Goal: Transaction & Acquisition: Purchase product/service

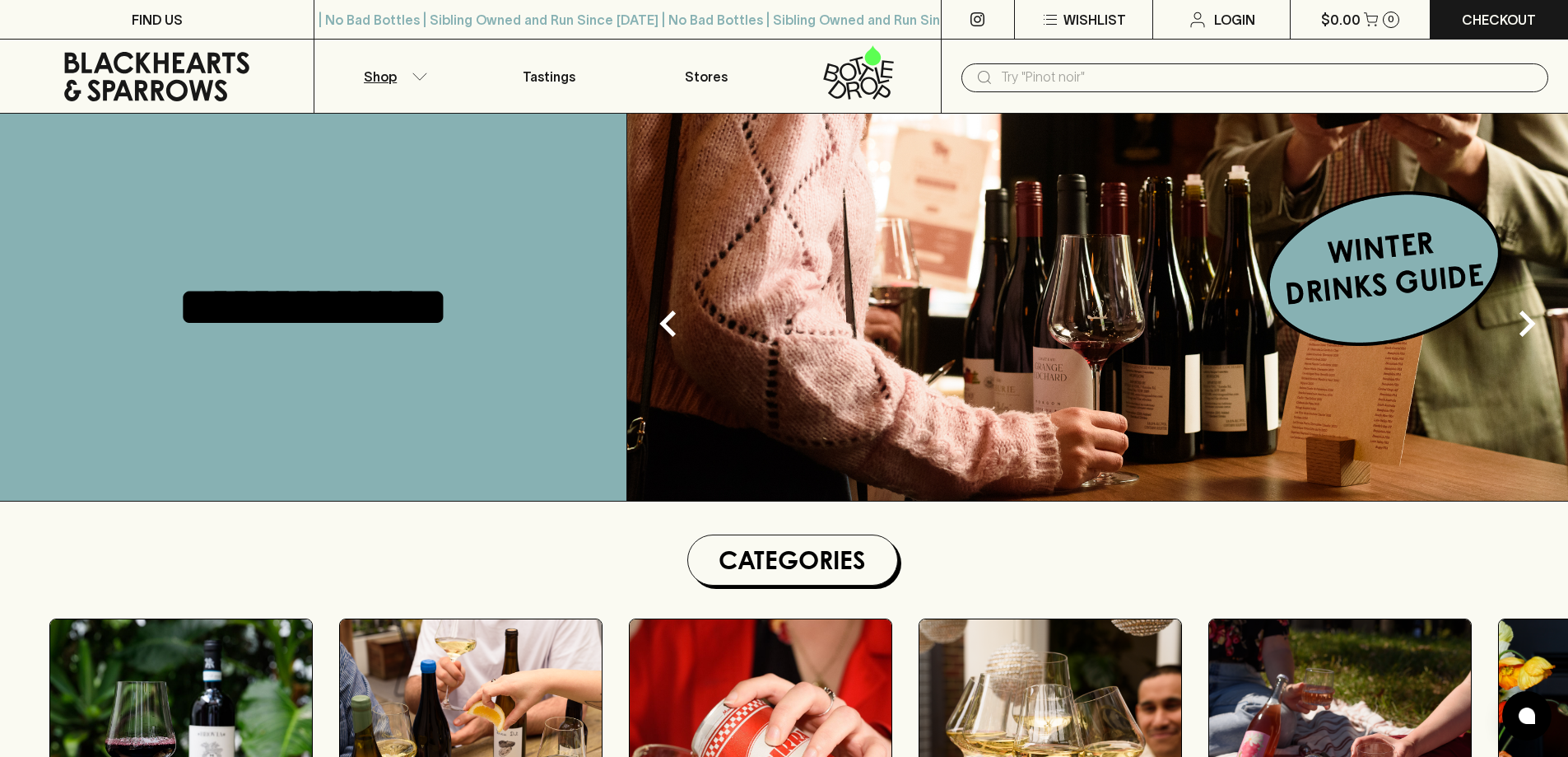
click at [407, 73] on button "Shop" at bounding box center [392, 76] width 157 height 73
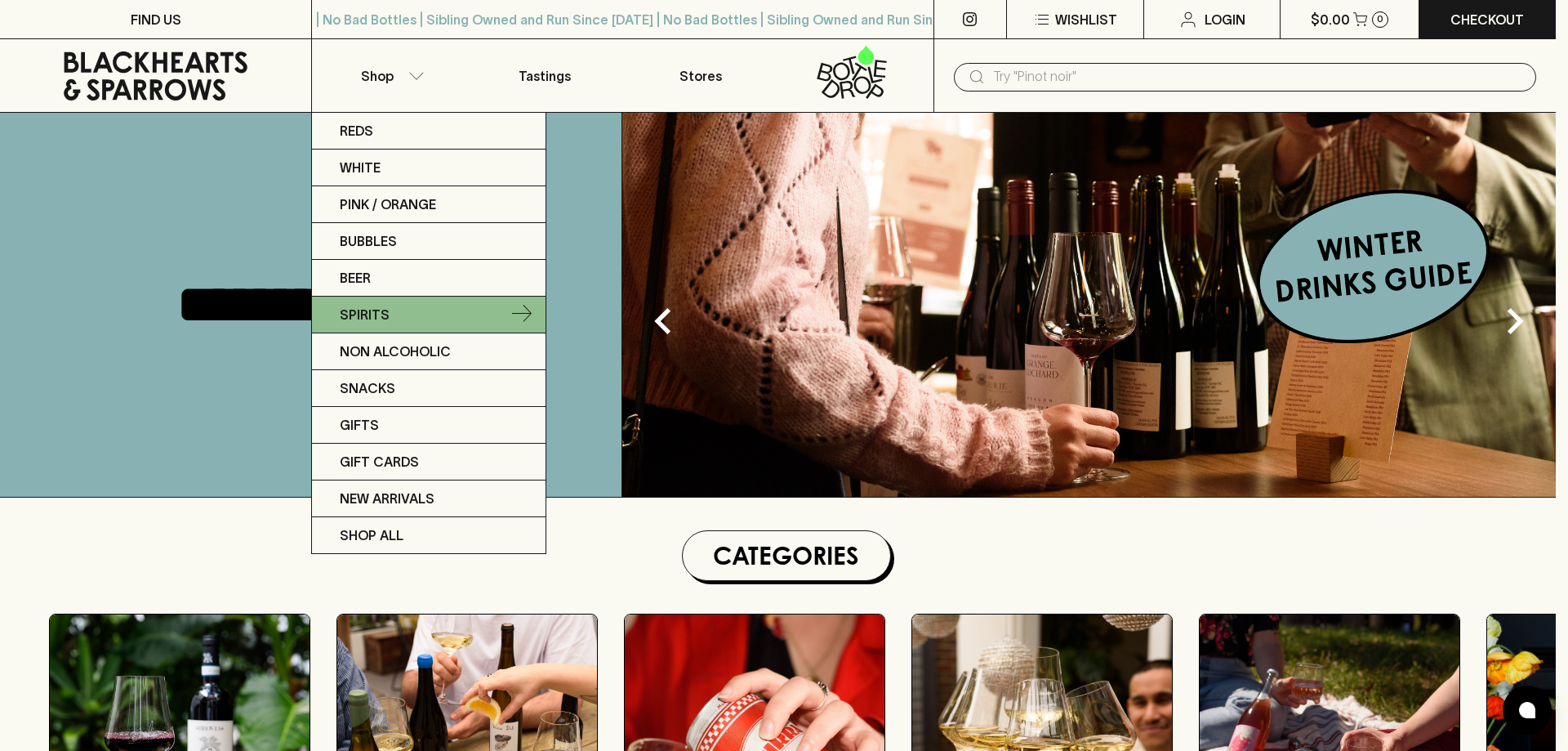
drag, startPoint x: 369, startPoint y: 313, endPoint x: 511, endPoint y: 307, distance: 142.1
click at [512, 307] on icon at bounding box center [522, 315] width 19 height 19
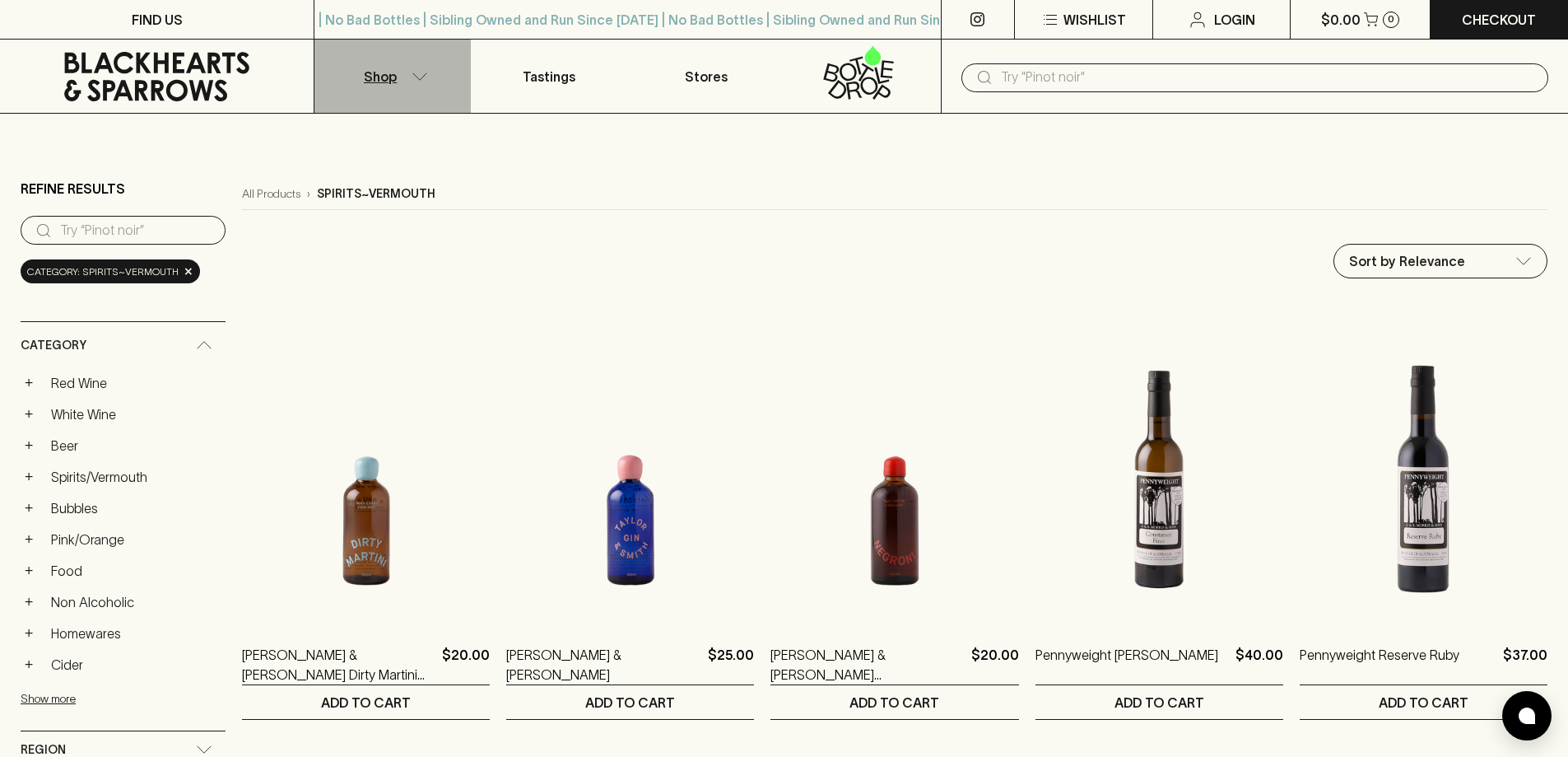
click at [405, 83] on button "Shop" at bounding box center [392, 76] width 157 height 73
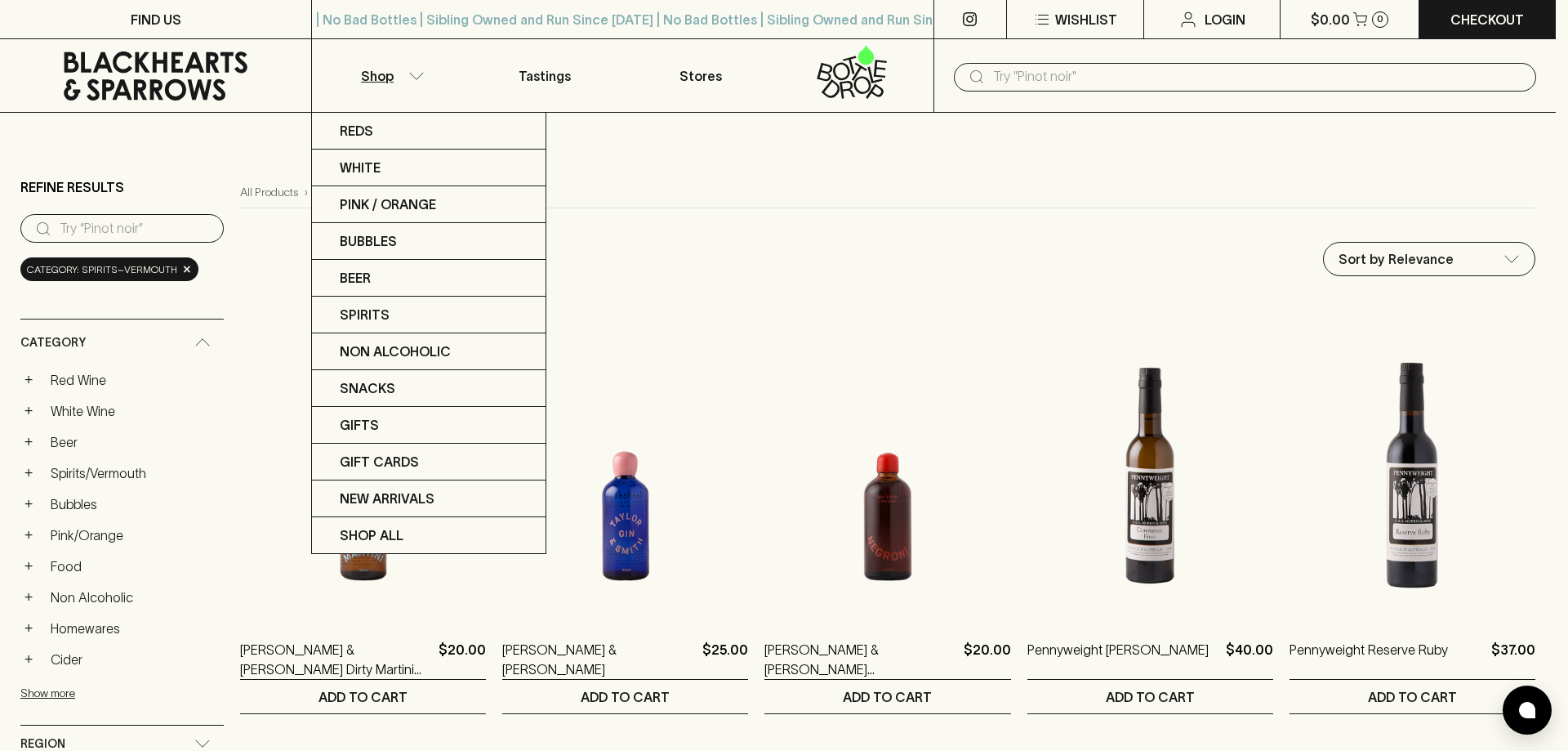
click at [1059, 20] on div at bounding box center [784, 376] width 1568 height 751
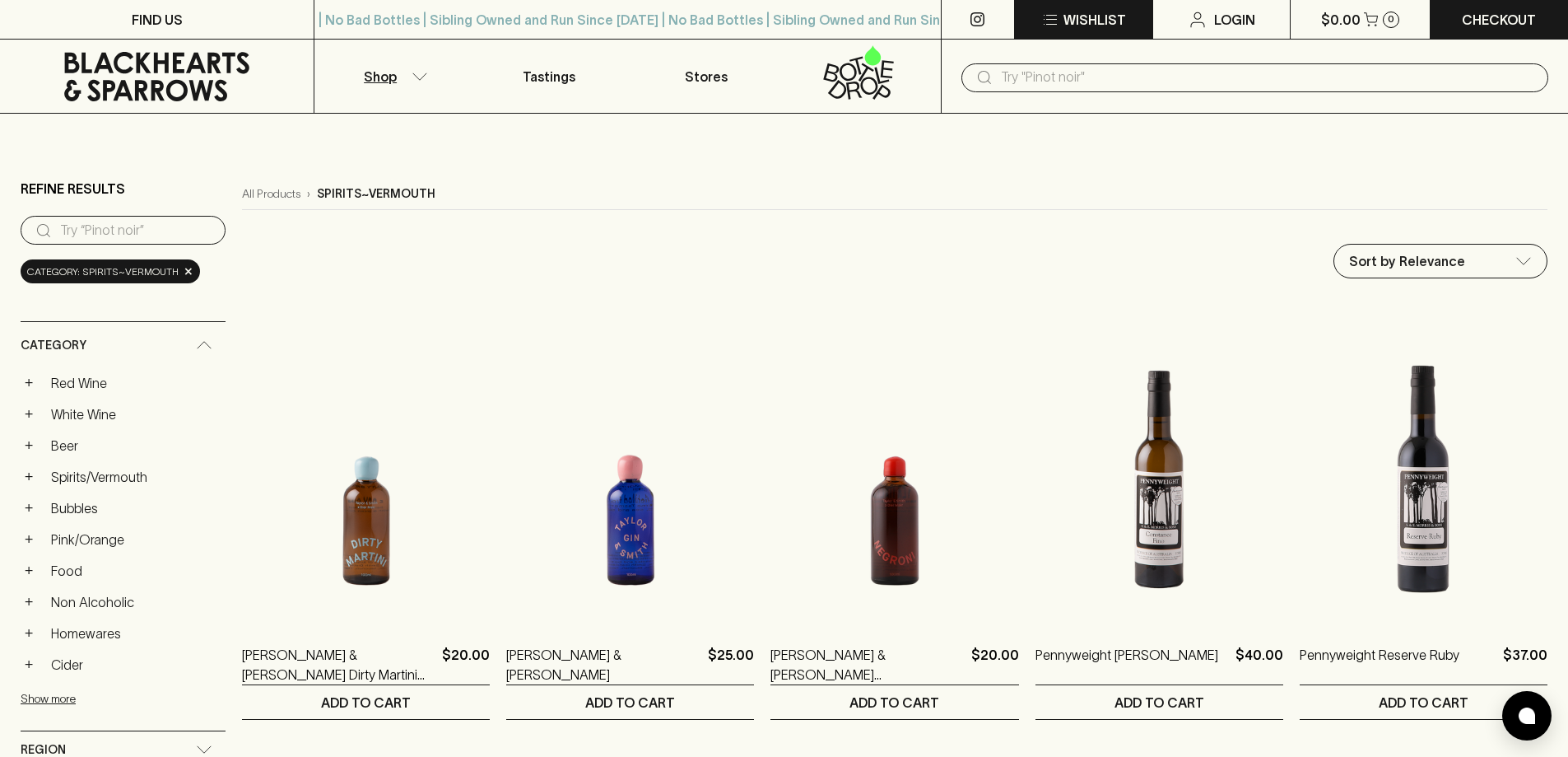
click at [1066, 25] on p "Wishlist" at bounding box center [1094, 19] width 62 height 19
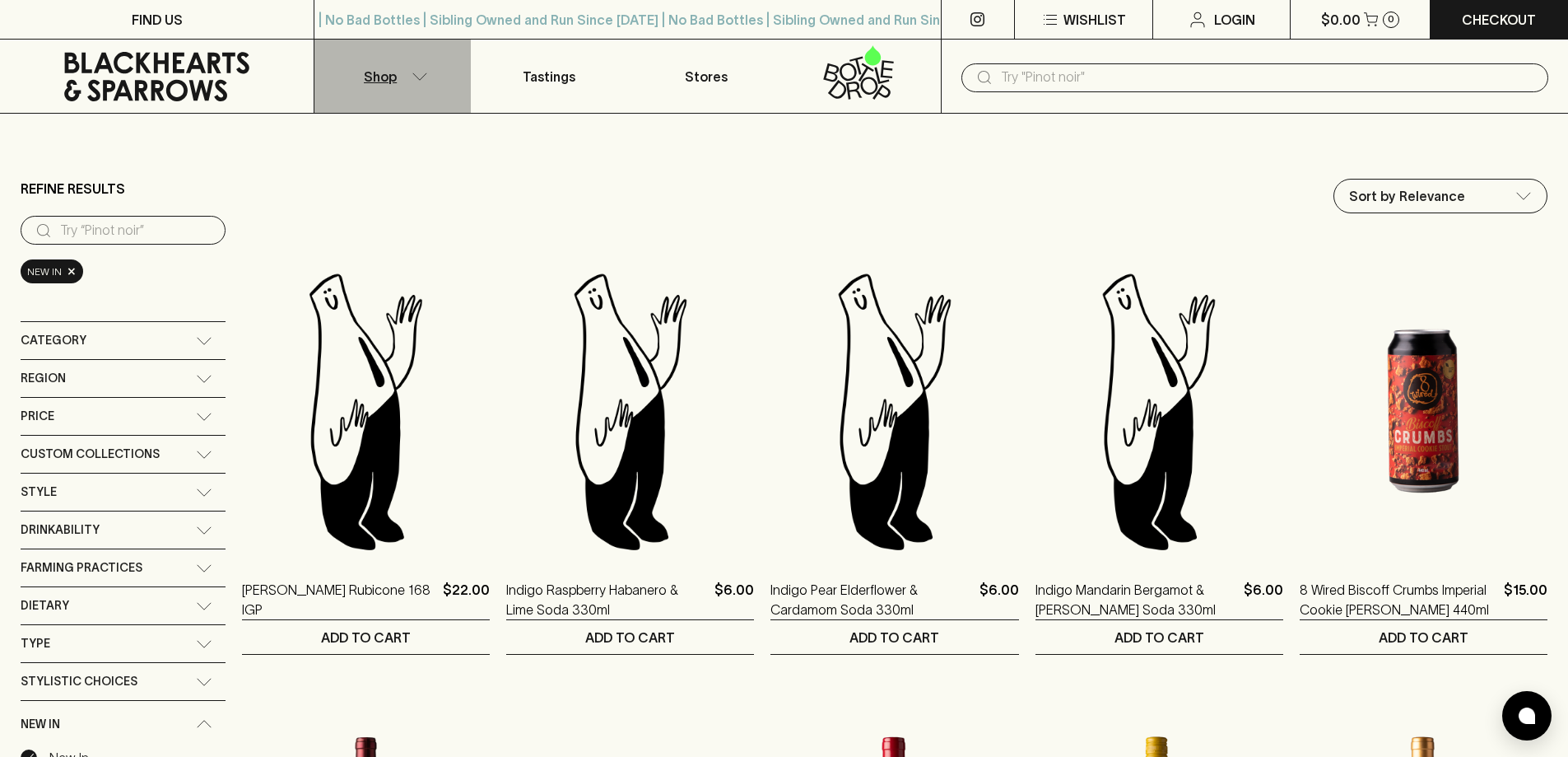
click at [412, 78] on icon "button" at bounding box center [419, 76] width 17 height 8
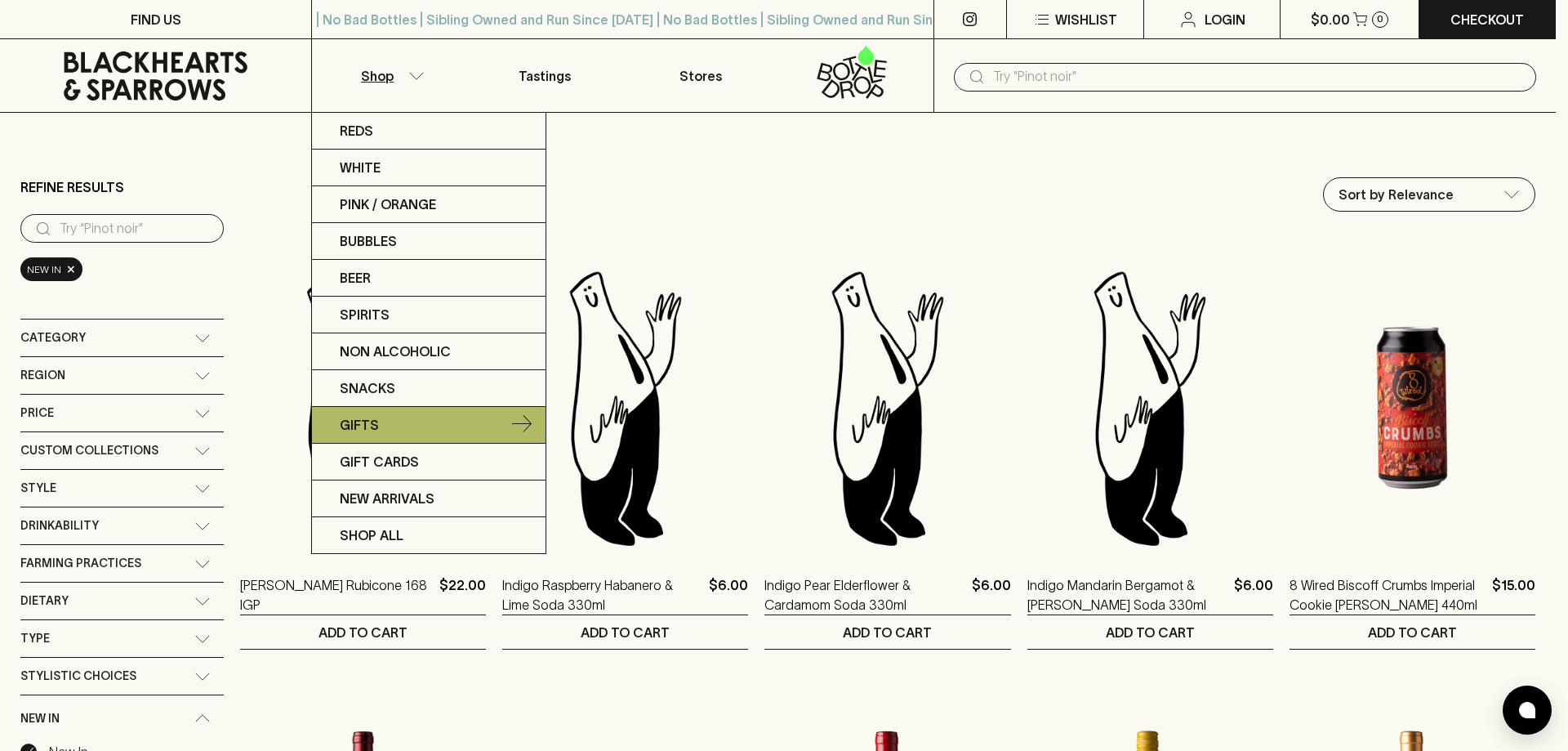
click at [379, 430] on link "Gifts" at bounding box center [428, 425] width 234 height 37
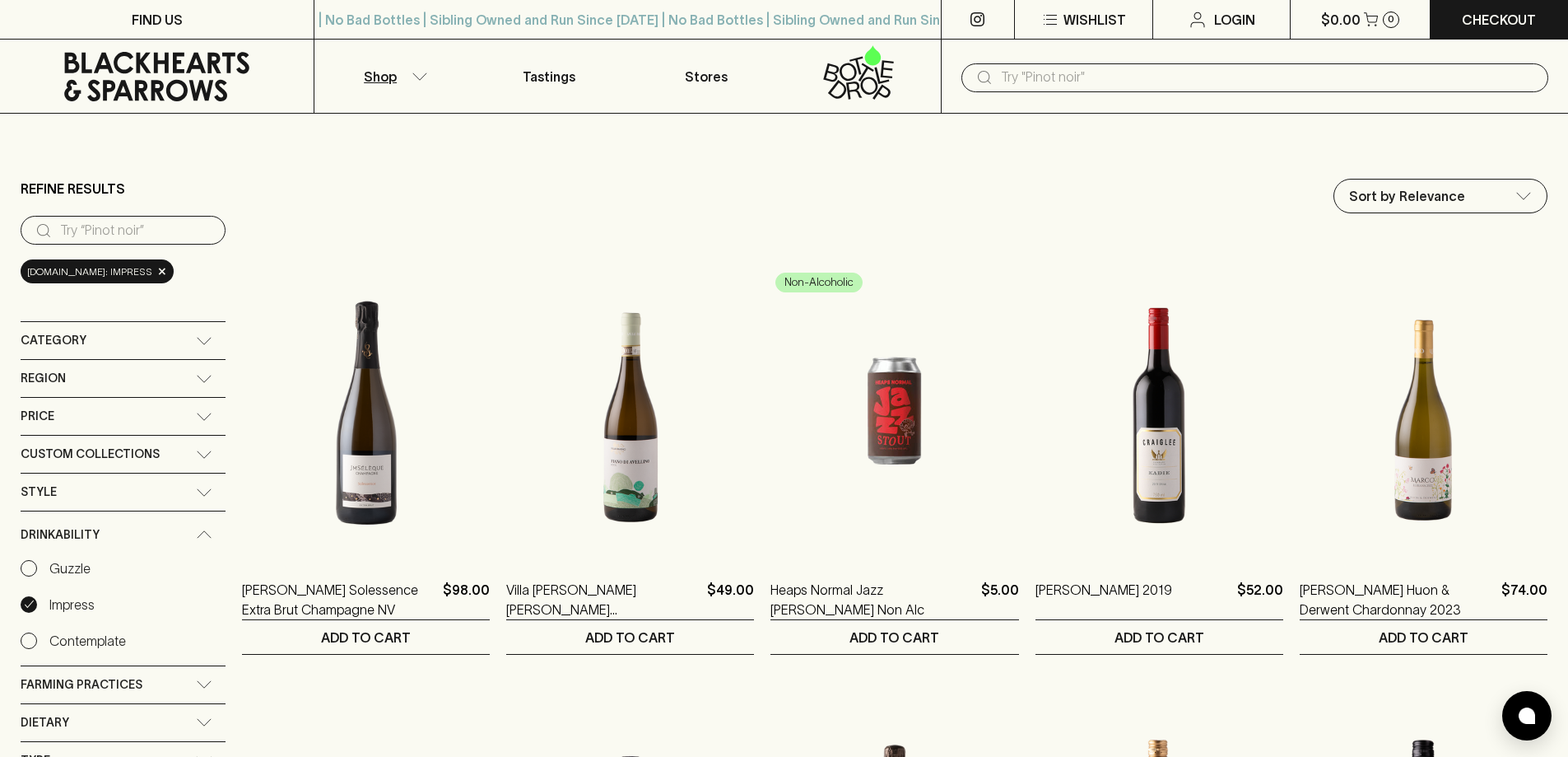
click at [1062, 76] on input "text" at bounding box center [1267, 77] width 534 height 26
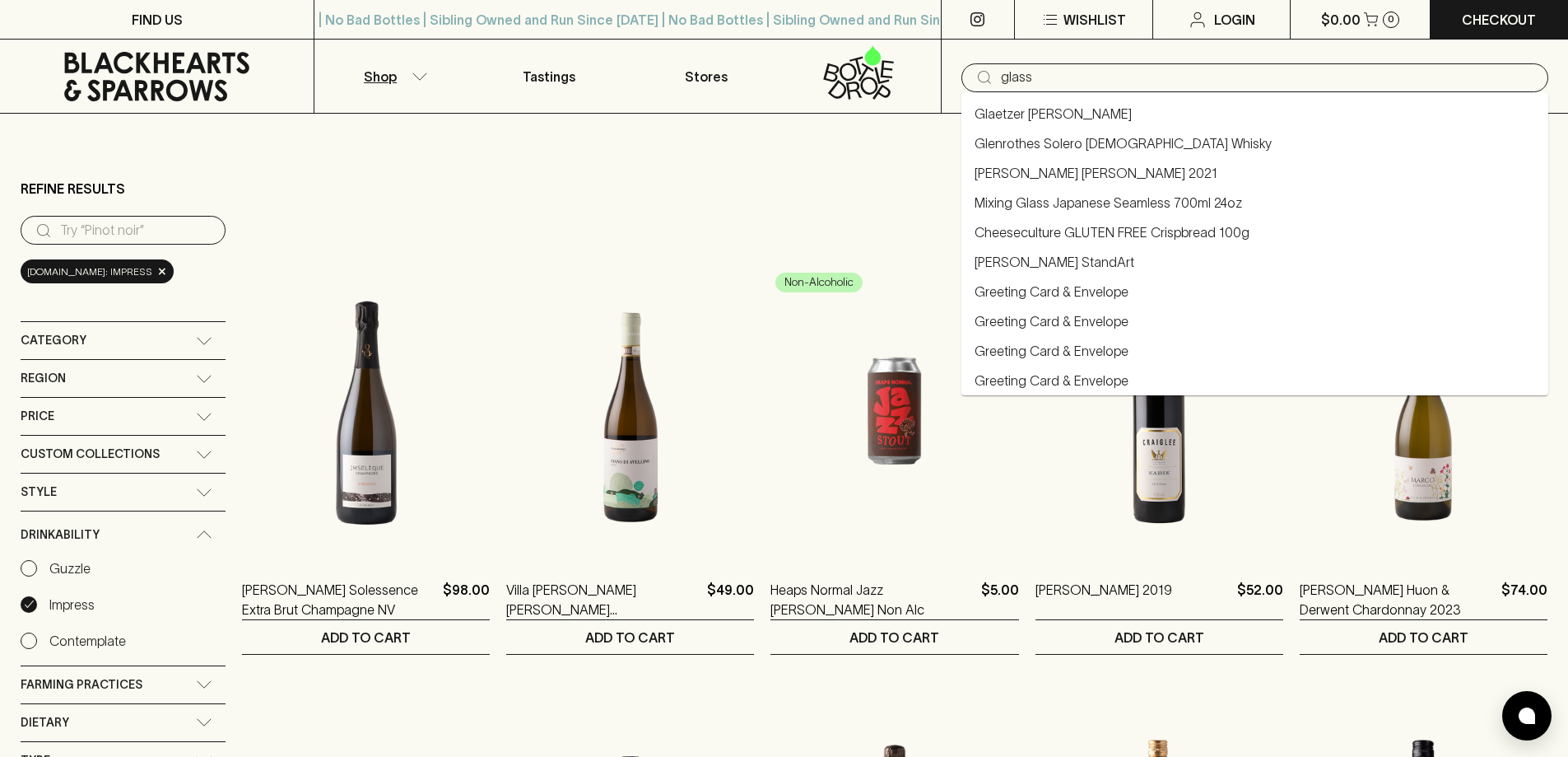
type input "glass"
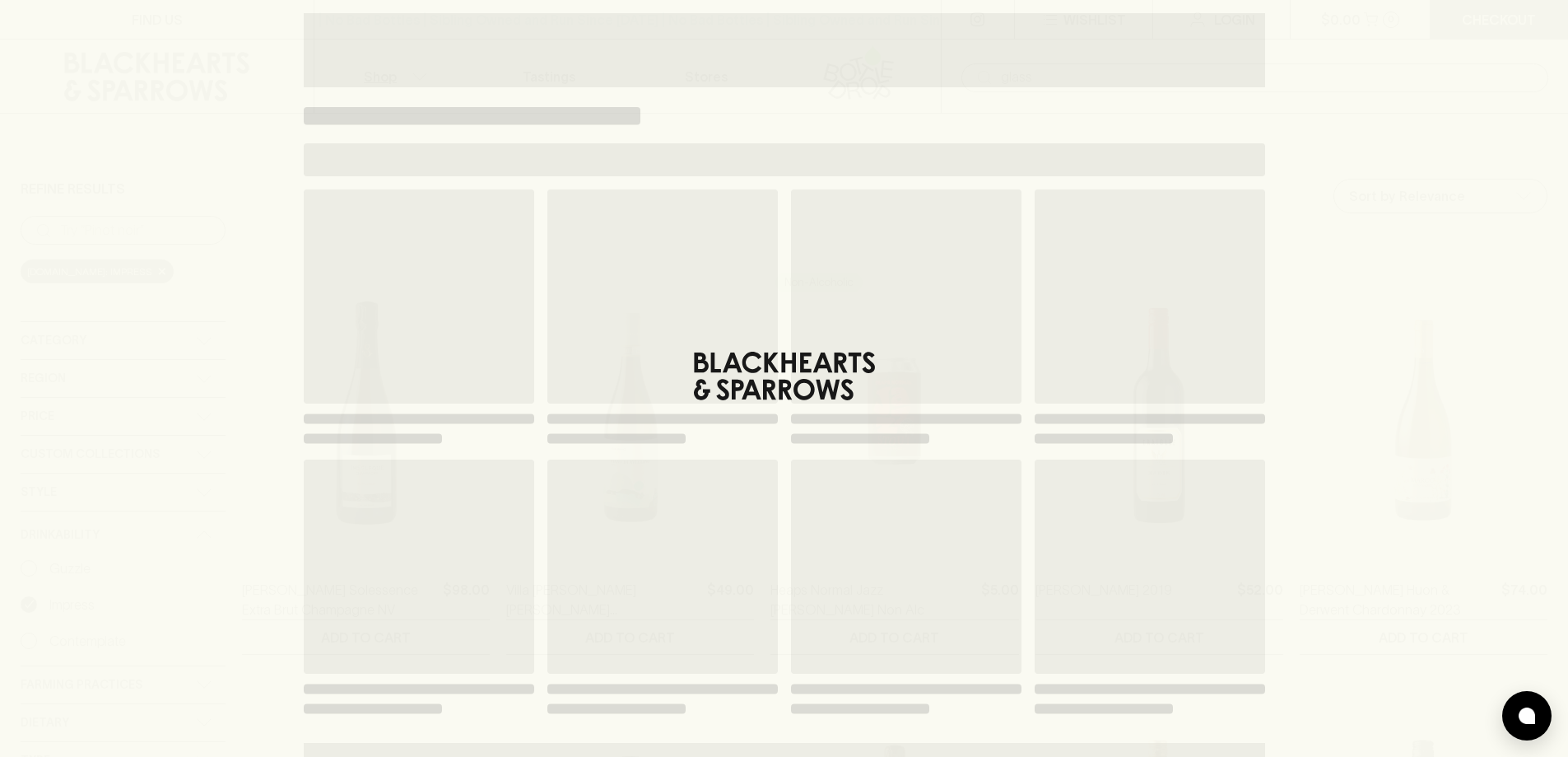
type input "glass"
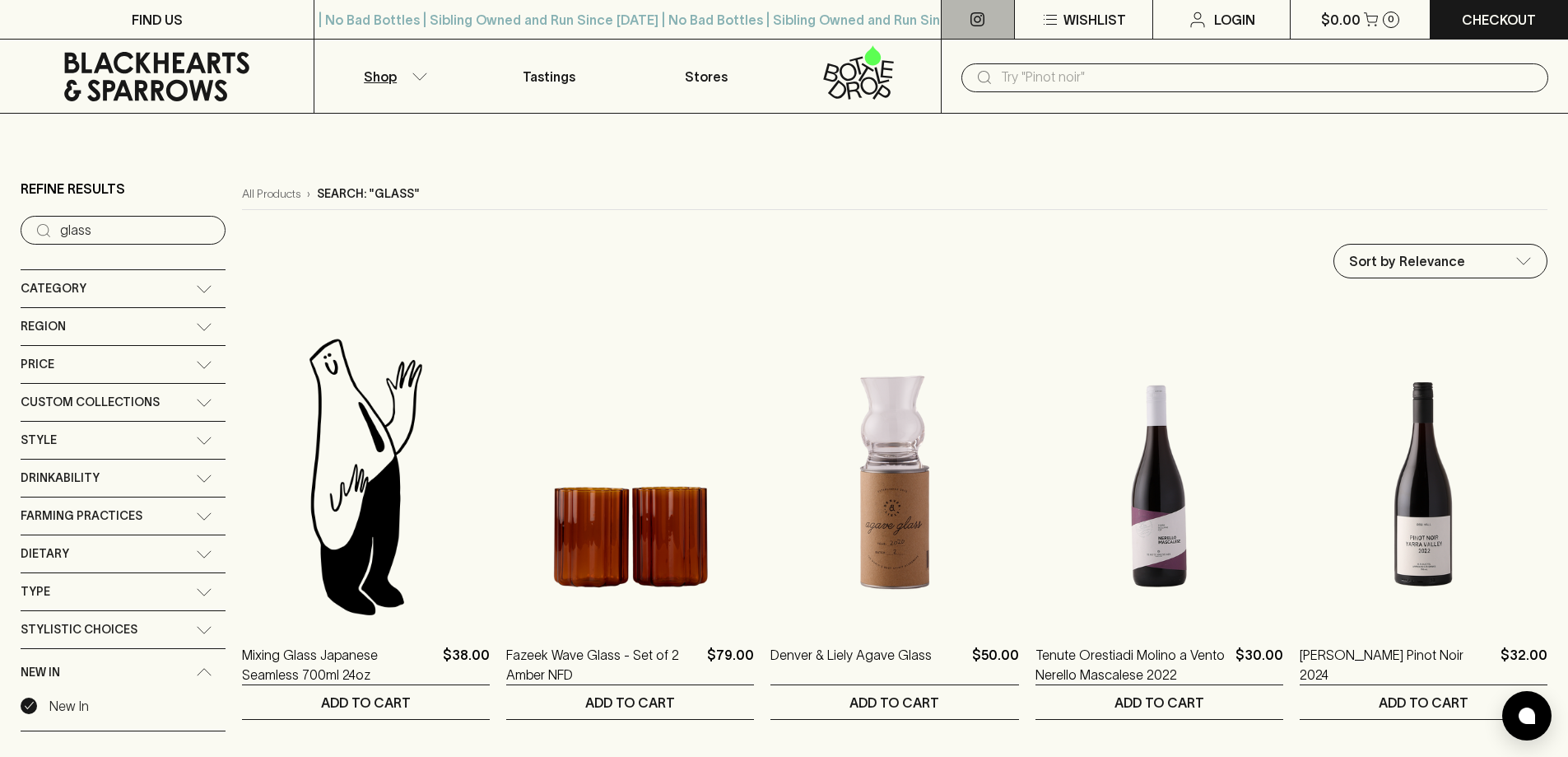
click at [977, 10] on link at bounding box center [978, 19] width 72 height 39
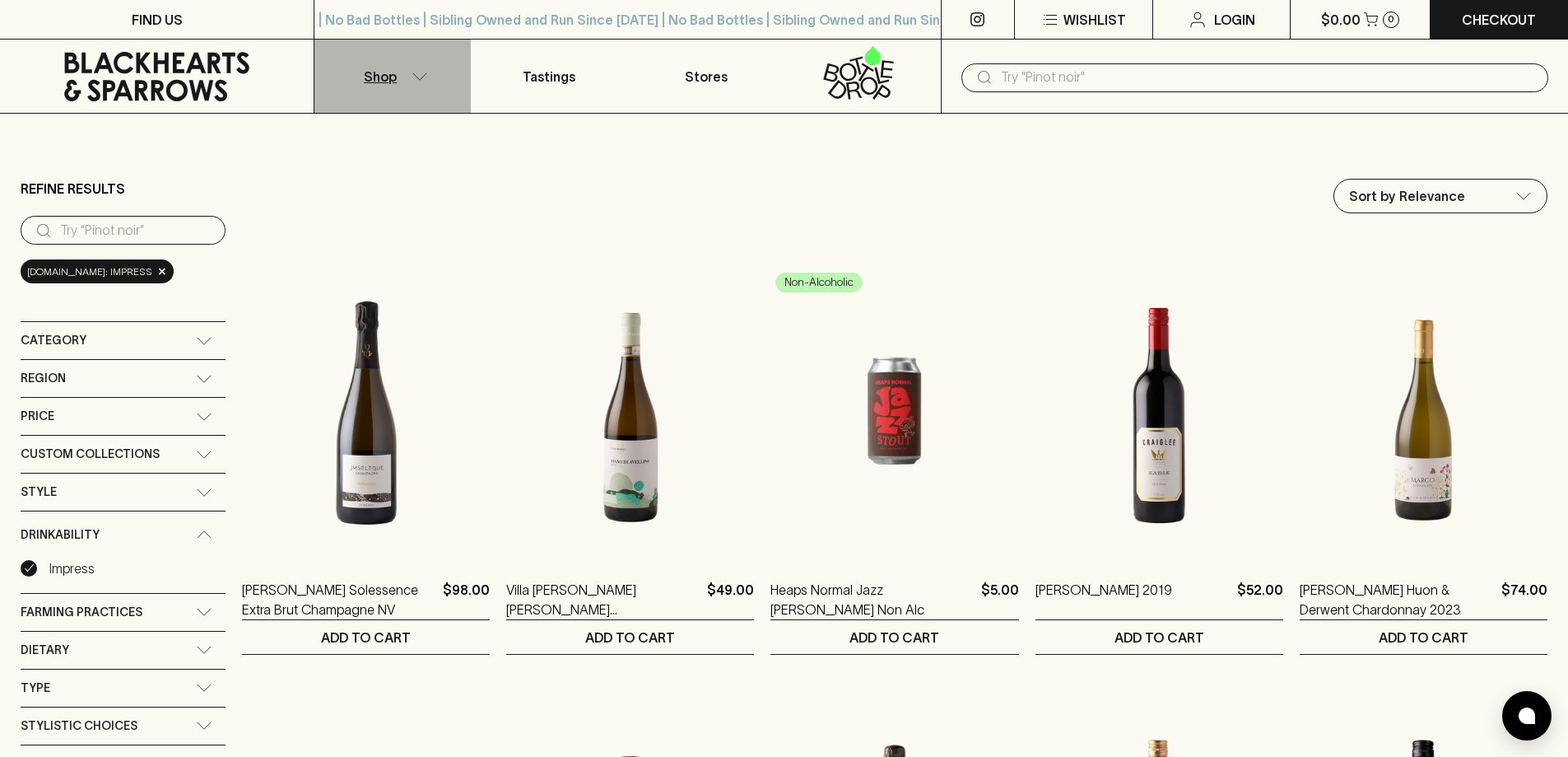
click at [424, 77] on icon "button" at bounding box center [419, 76] width 17 height 8
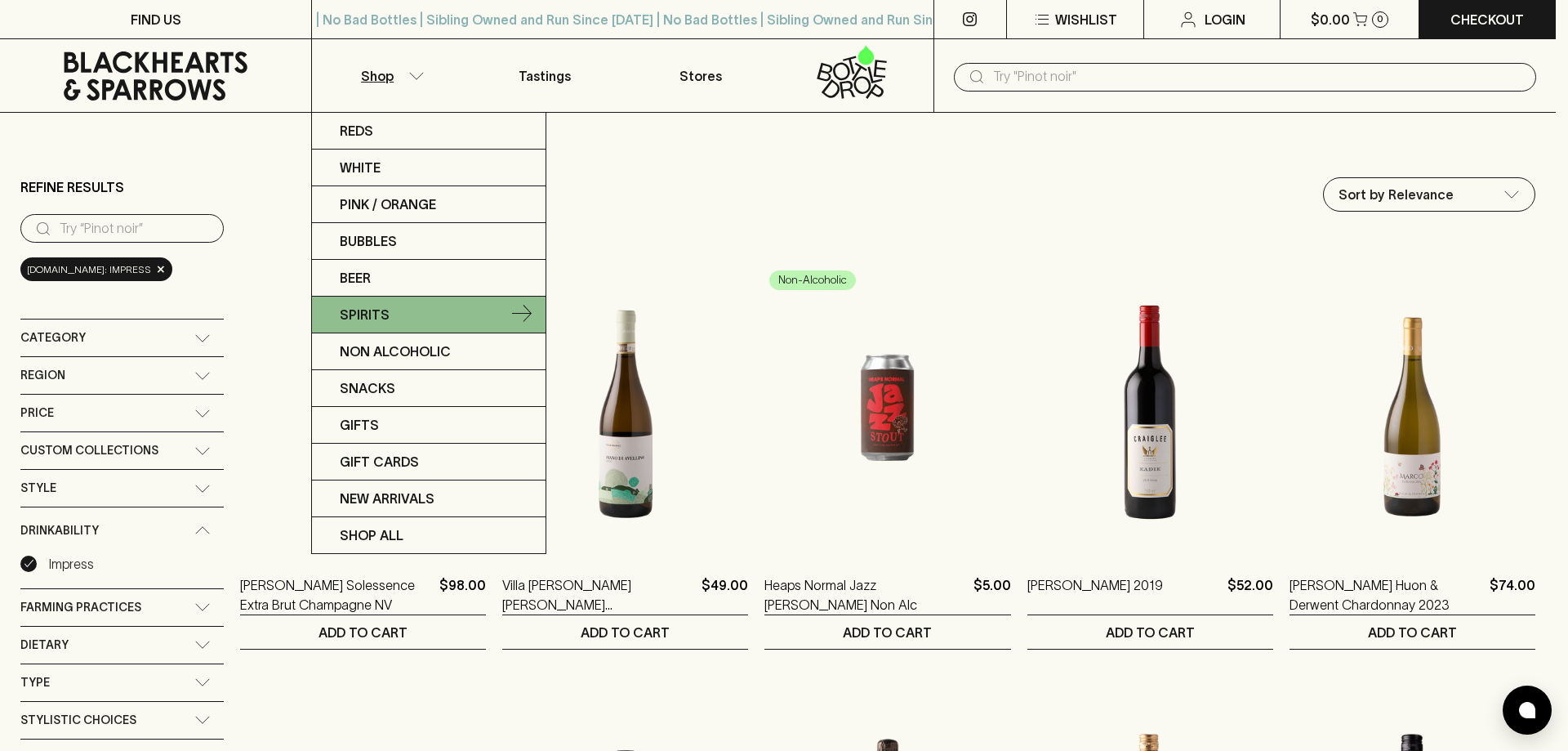
click at [371, 315] on p "Spirits" at bounding box center [365, 315] width 50 height 19
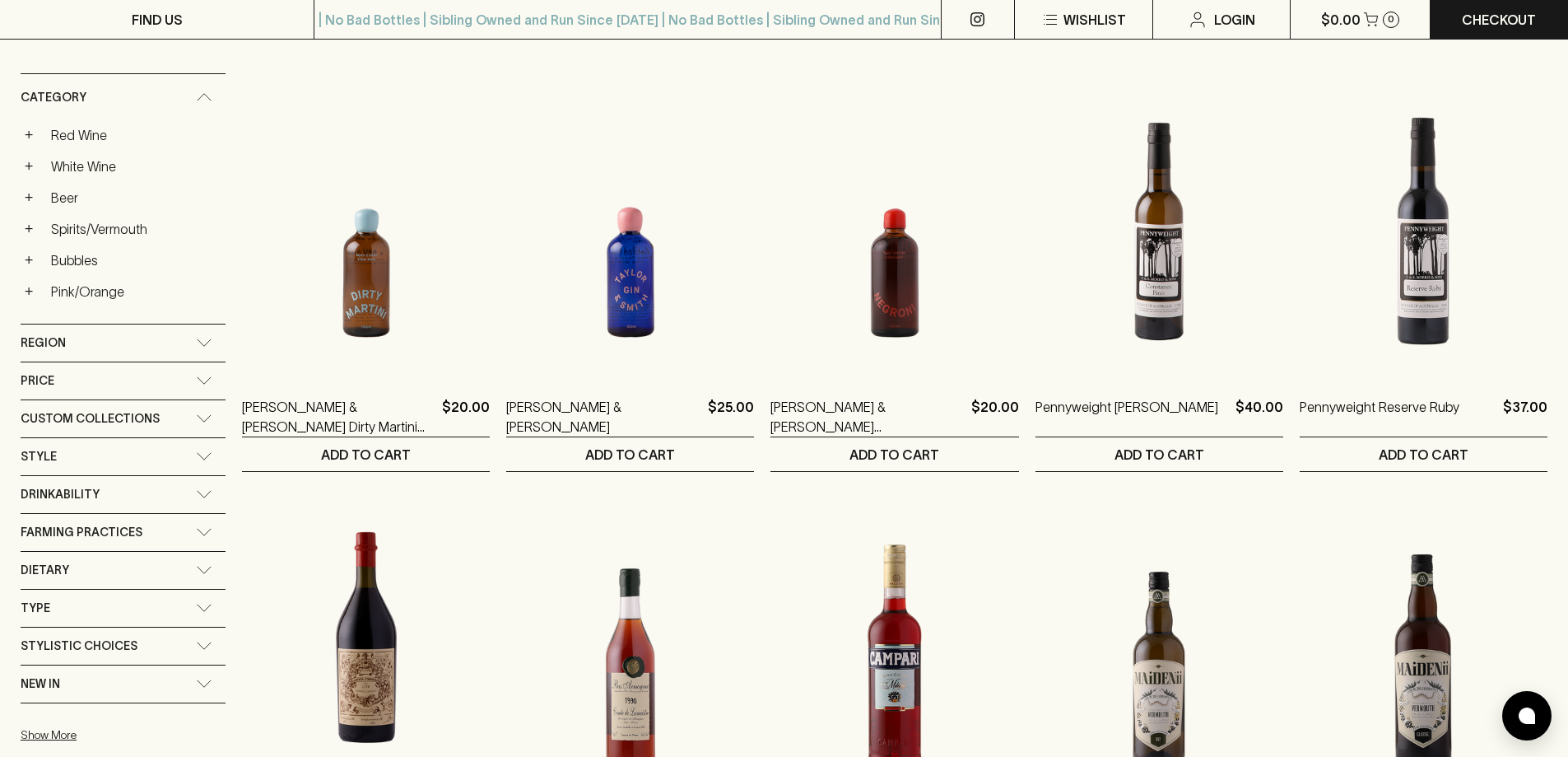
scroll to position [185, 0]
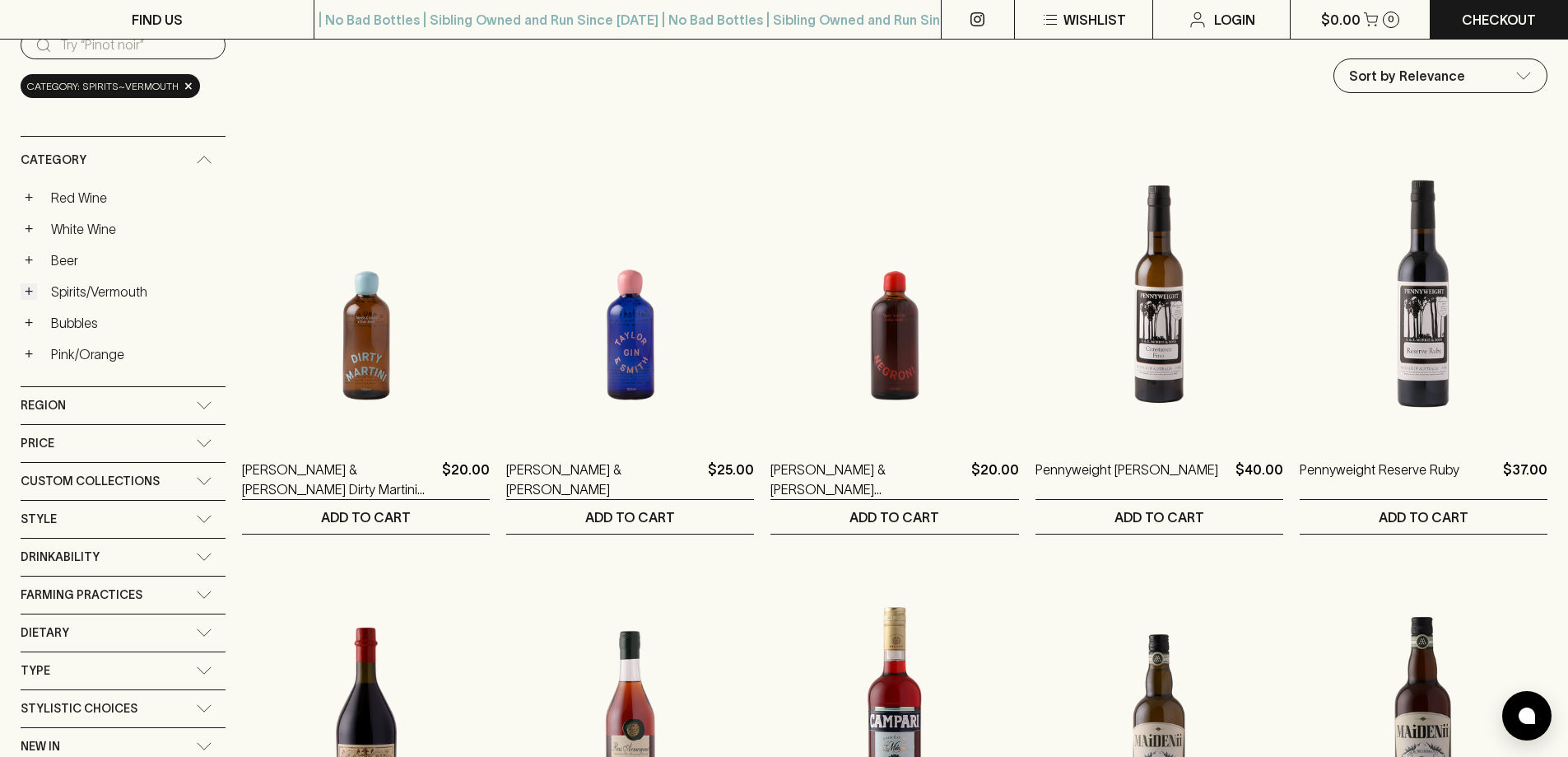
click at [31, 292] on button "+" at bounding box center [28, 291] width 17 height 17
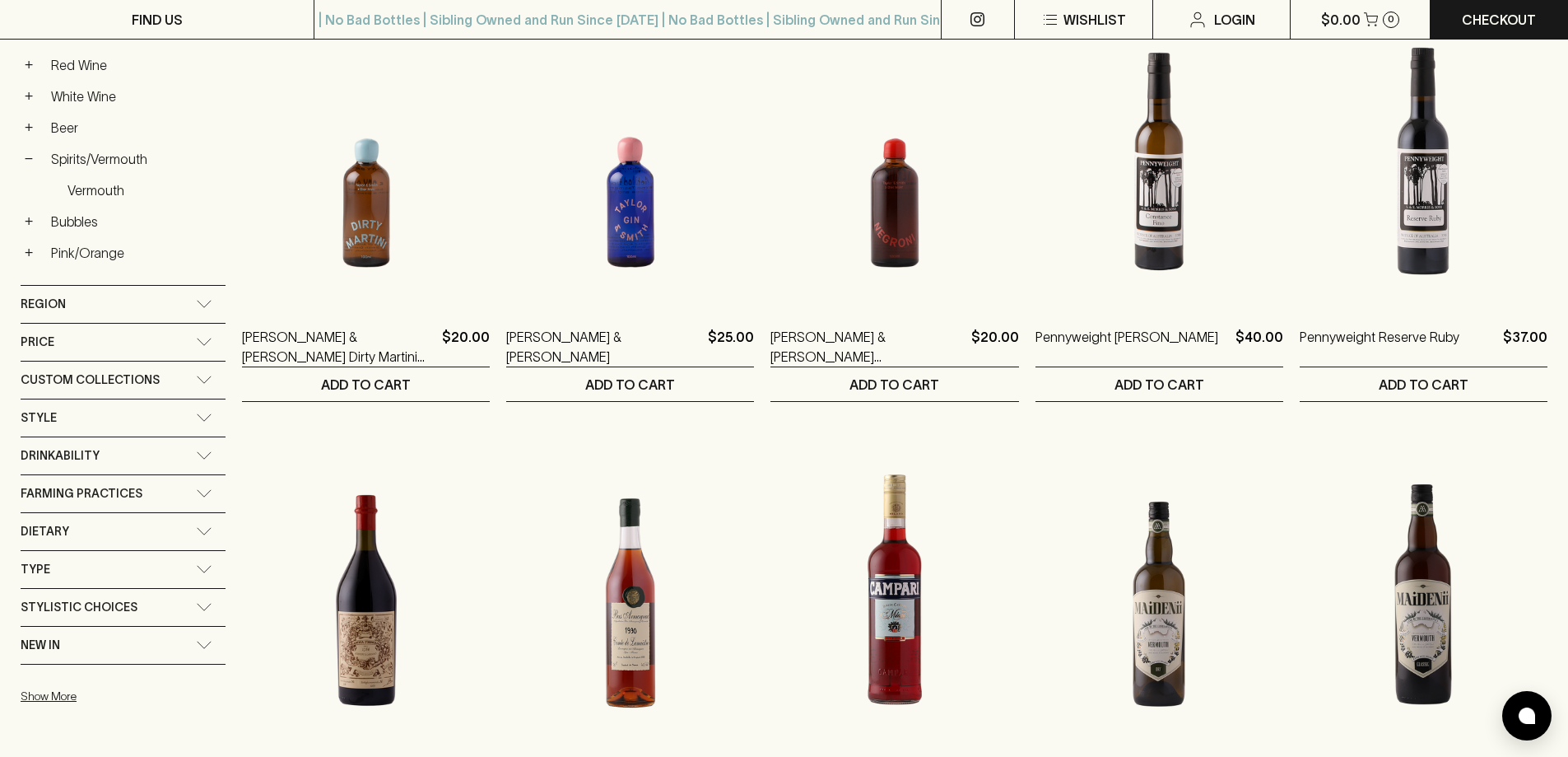
scroll to position [329, 0]
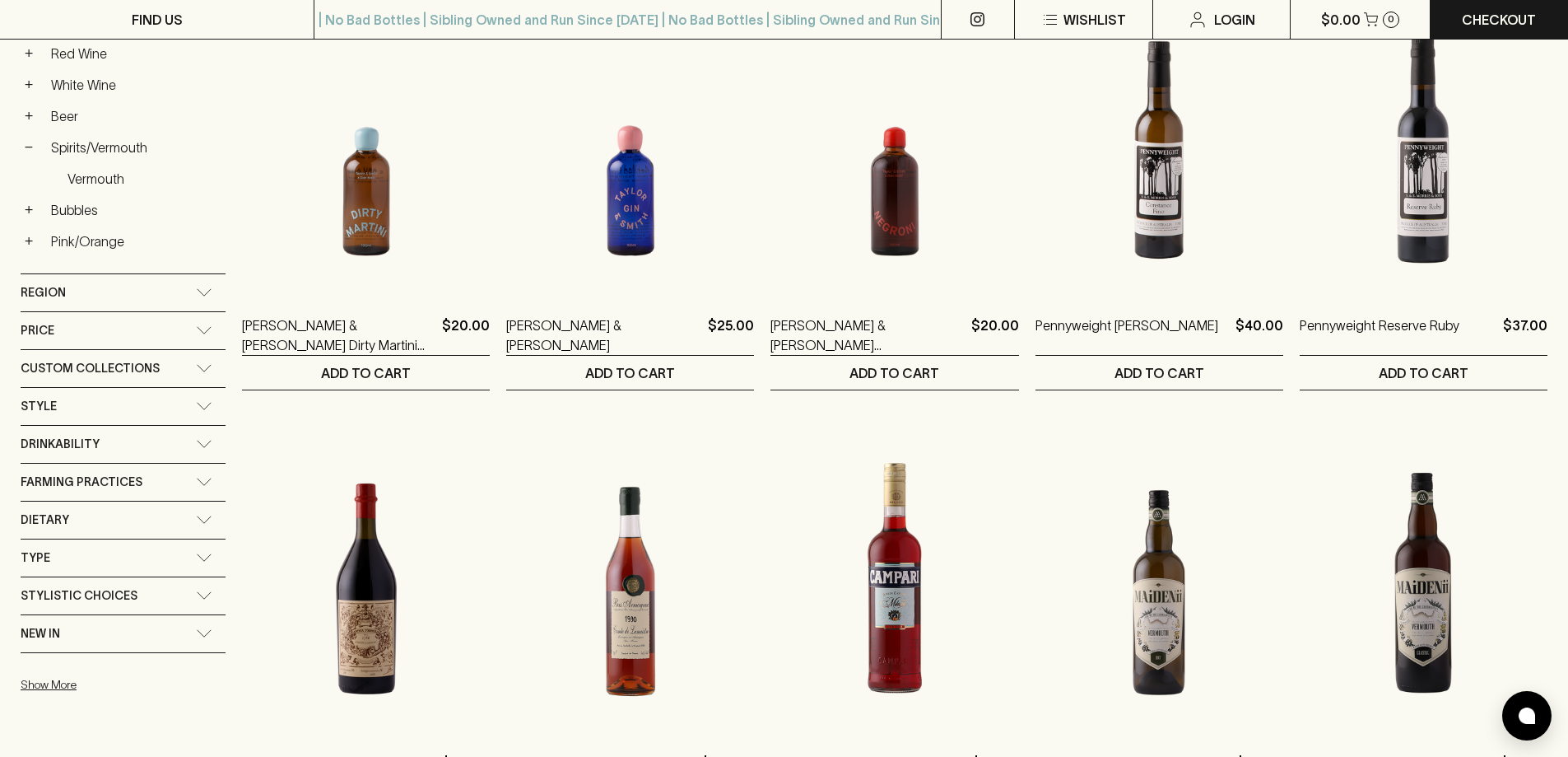
click at [201, 555] on icon at bounding box center [203, 558] width 17 height 8
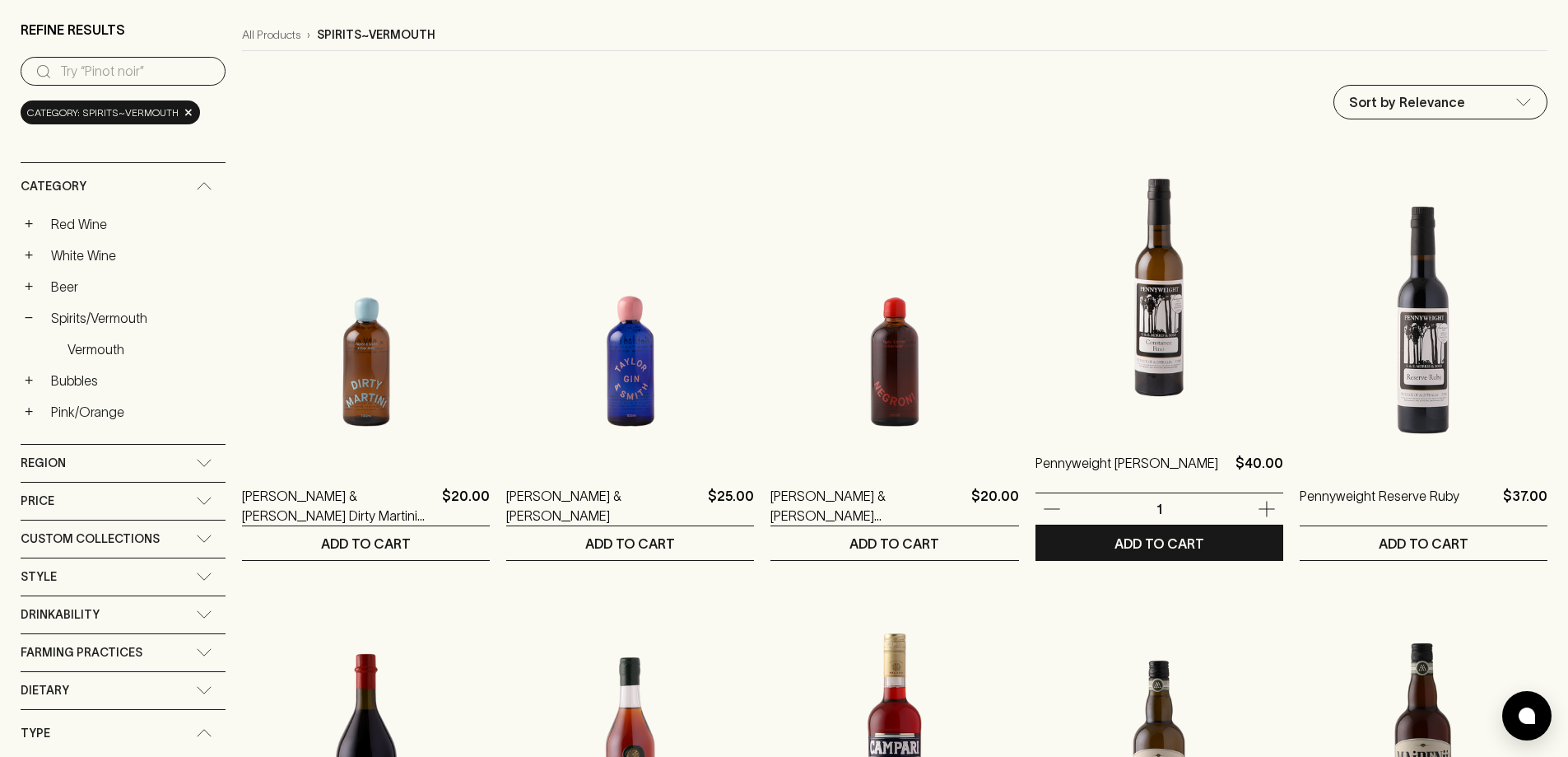
scroll to position [0, 0]
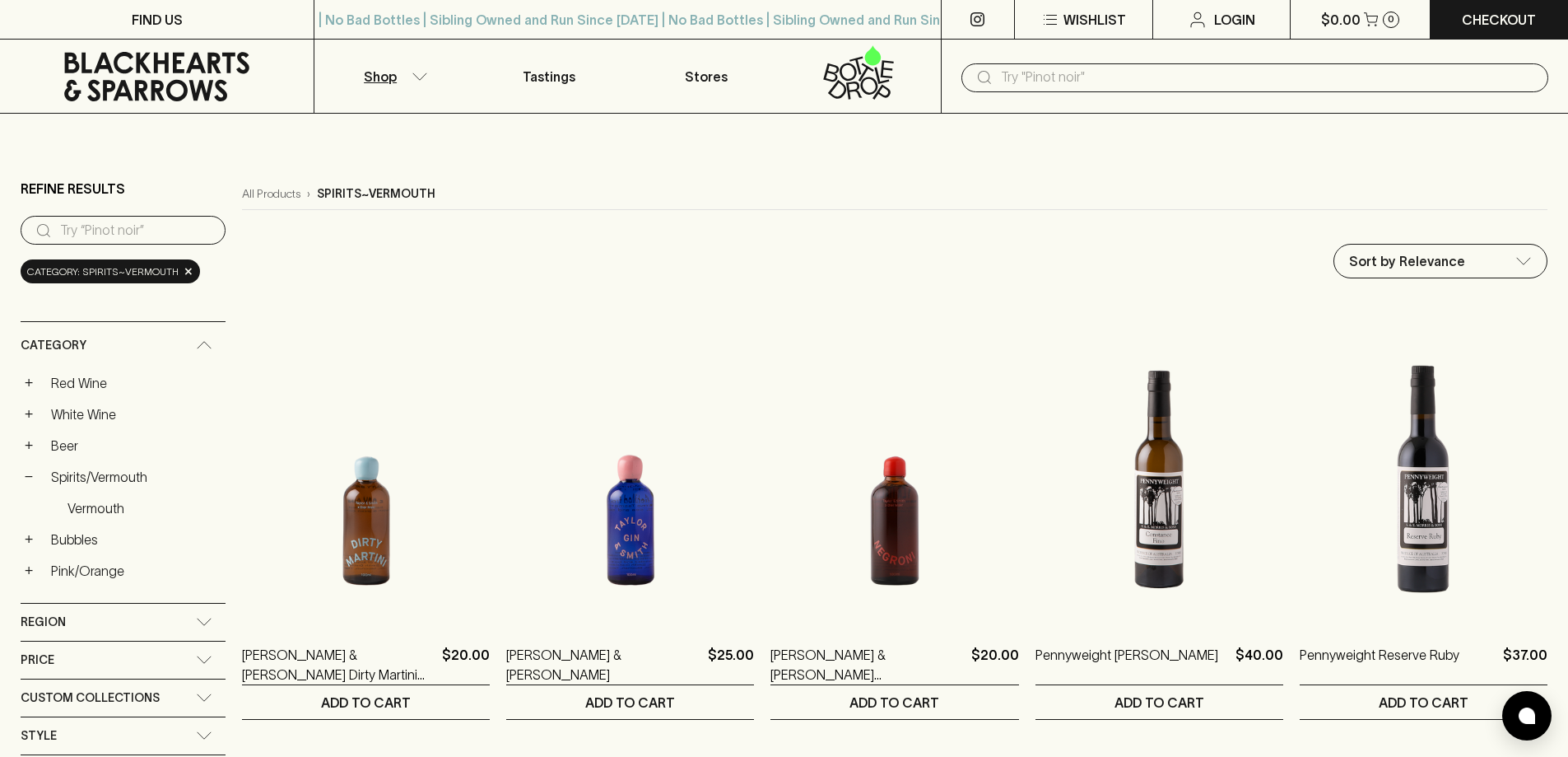
click at [1041, 75] on input "text" at bounding box center [1267, 77] width 534 height 26
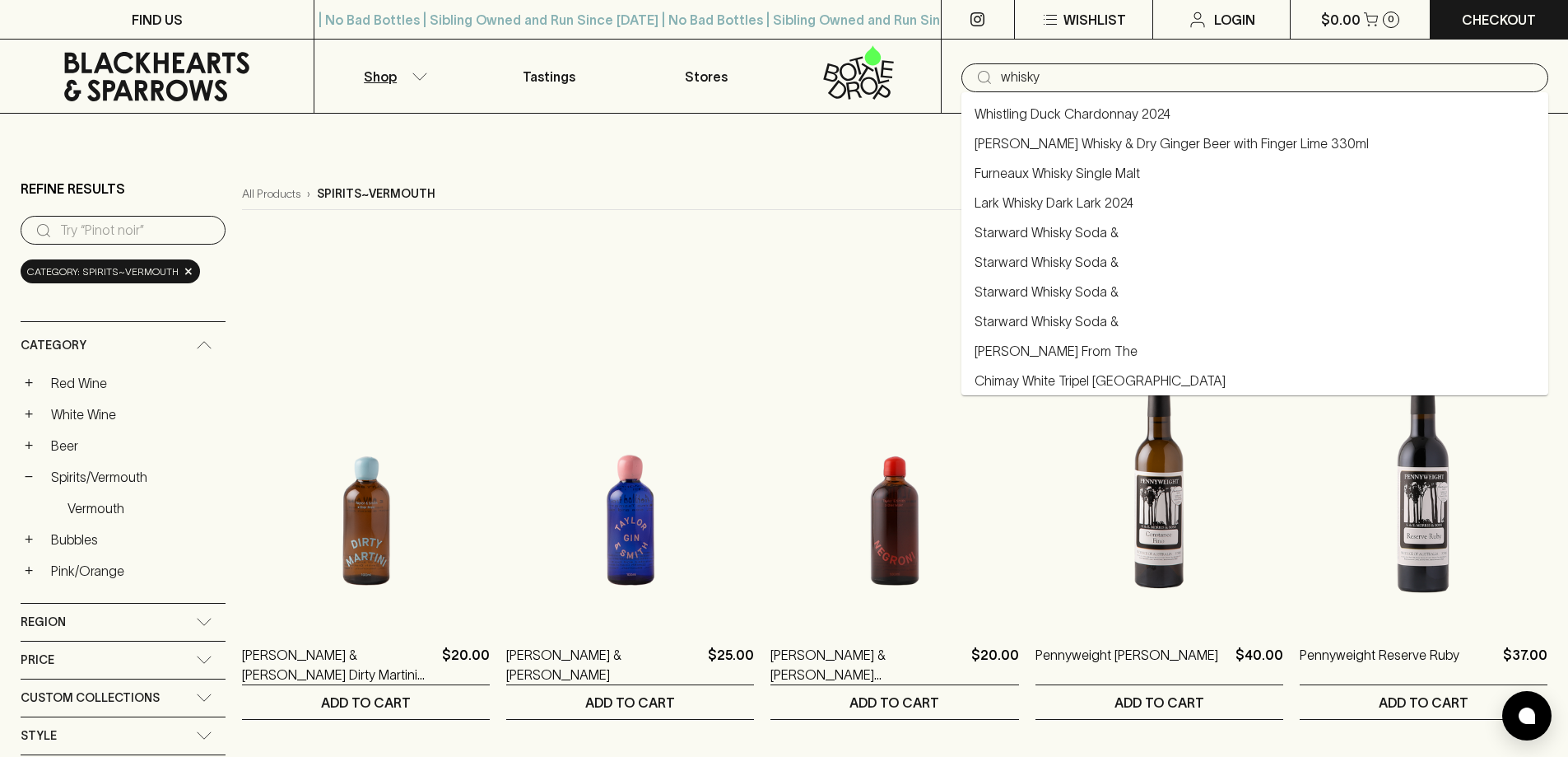
type input "whisky"
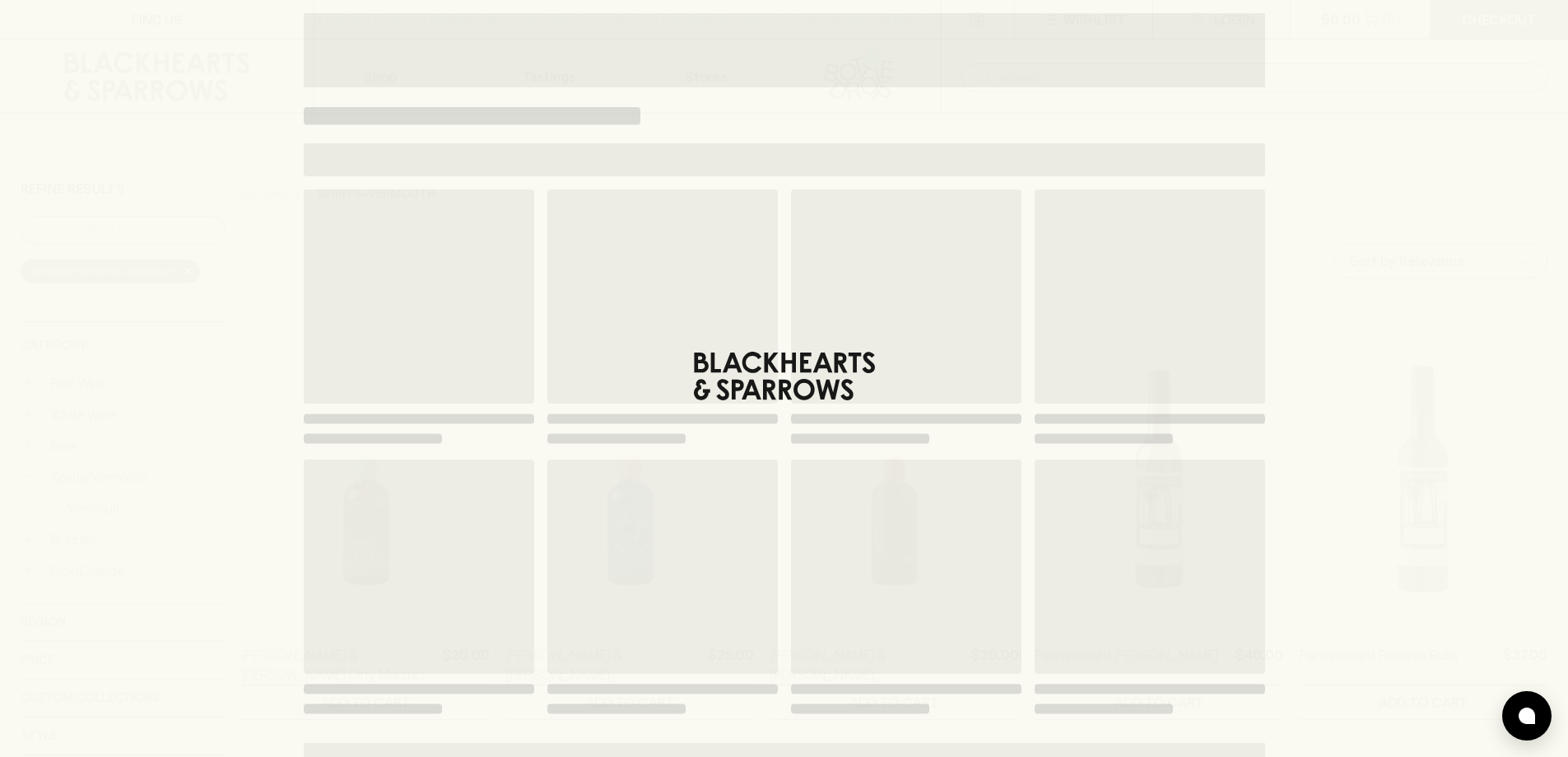
type input "whisky"
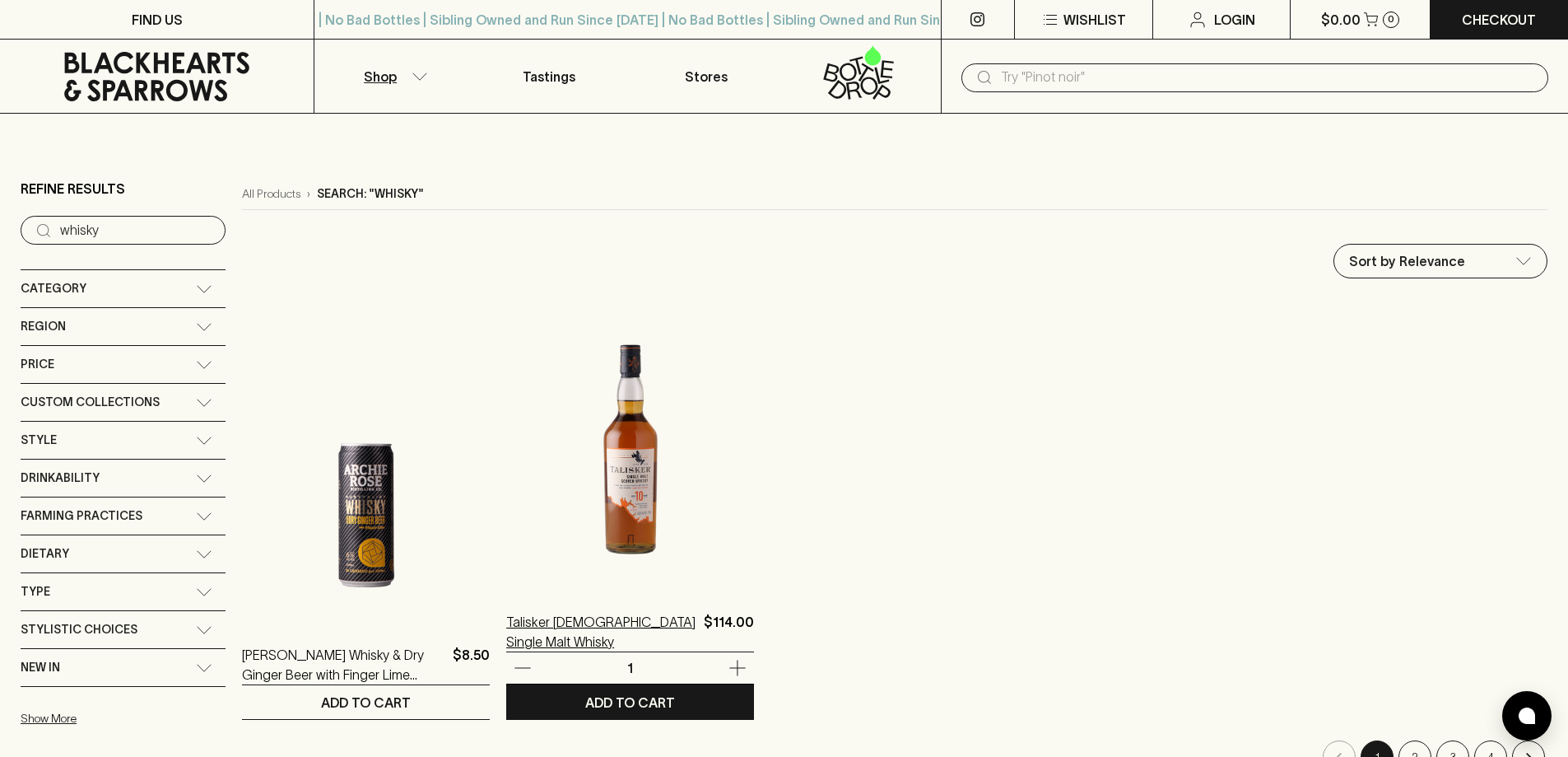
click at [624, 618] on p "Talisker 10 Year Old Single Malt Whisky" at bounding box center [601, 631] width 191 height 40
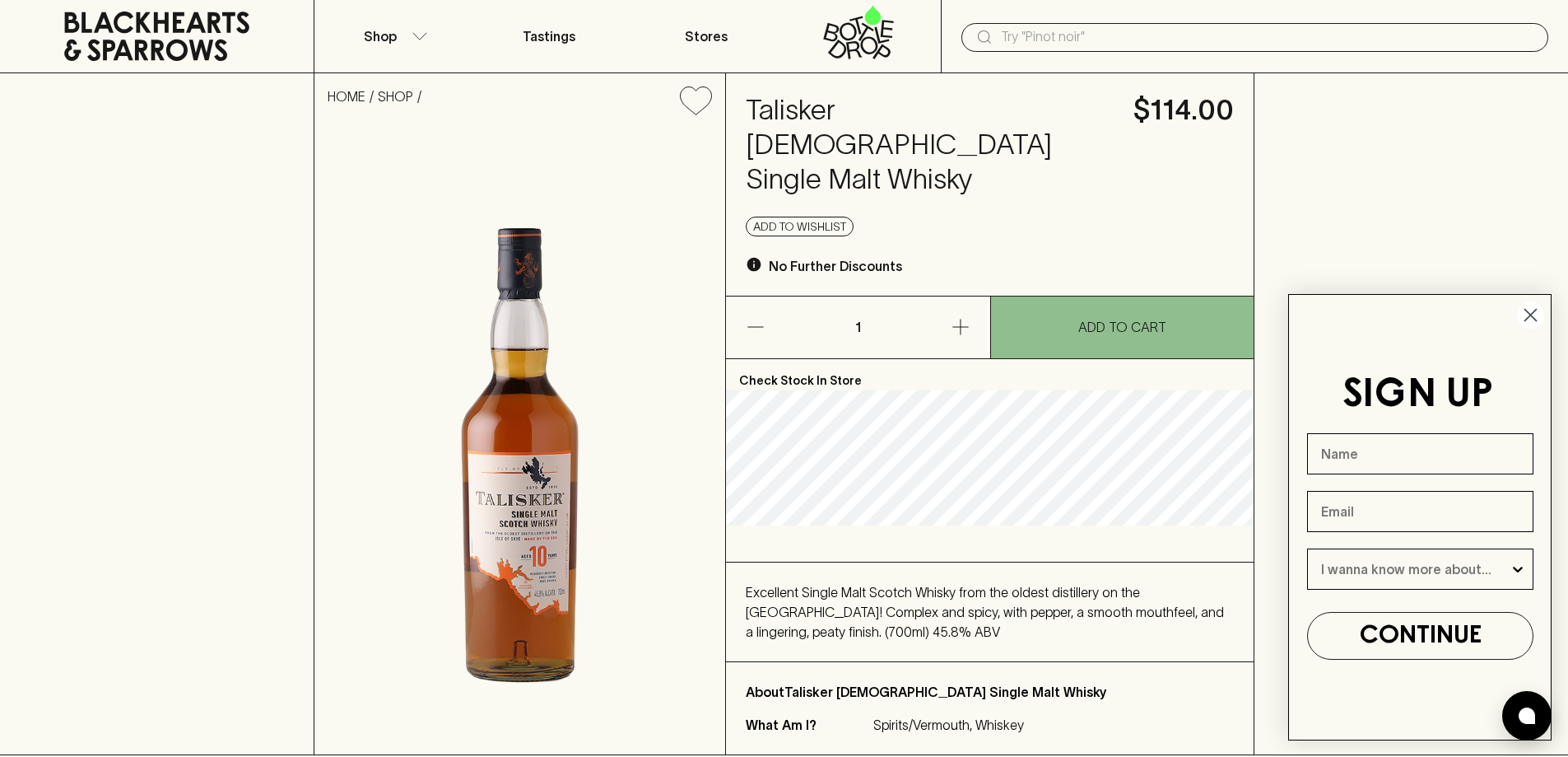
scroll to position [41, 0]
